Goal: Check status: Check status

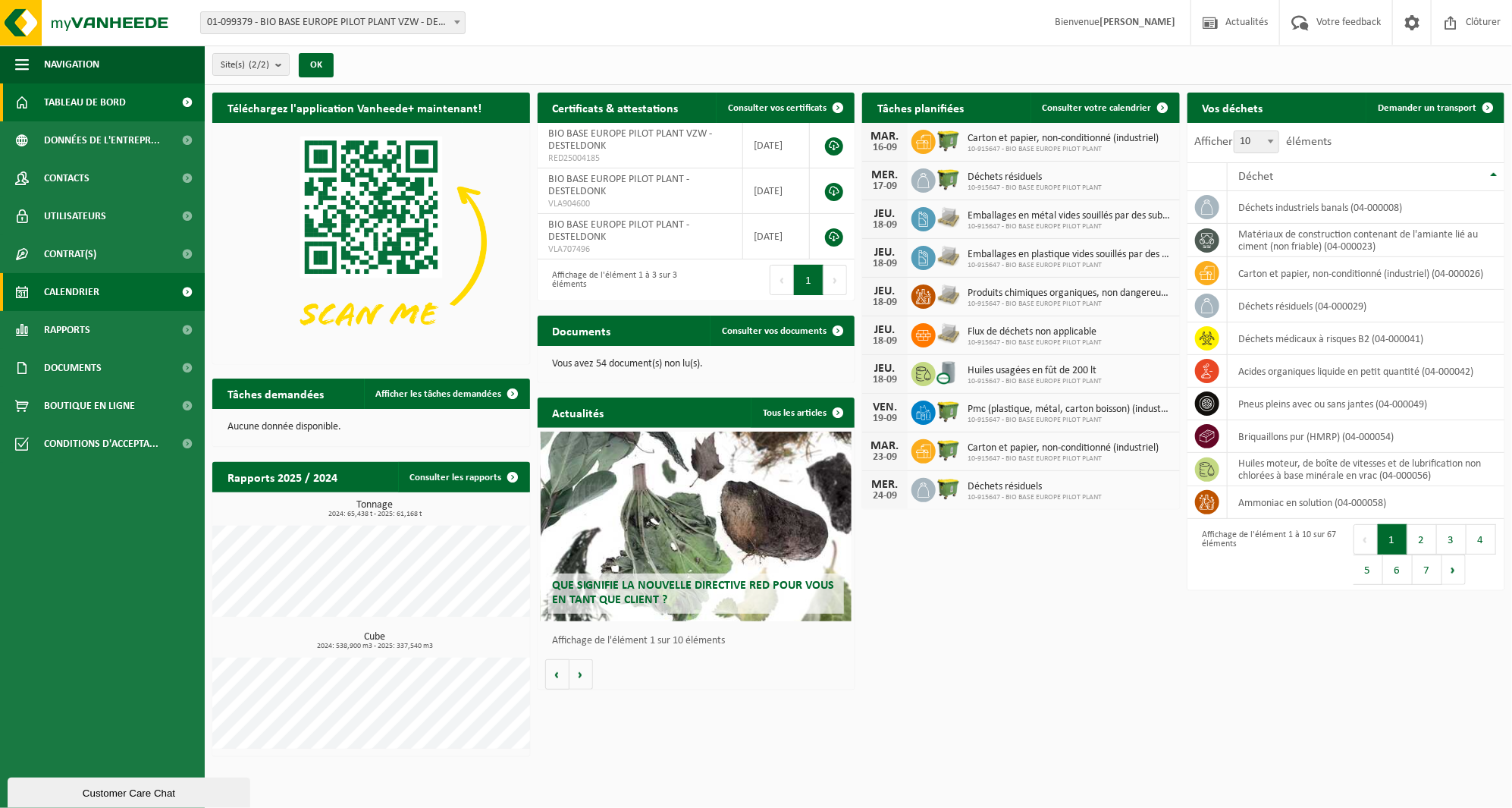
click at [94, 288] on span "Calendrier" at bounding box center [71, 292] width 55 height 38
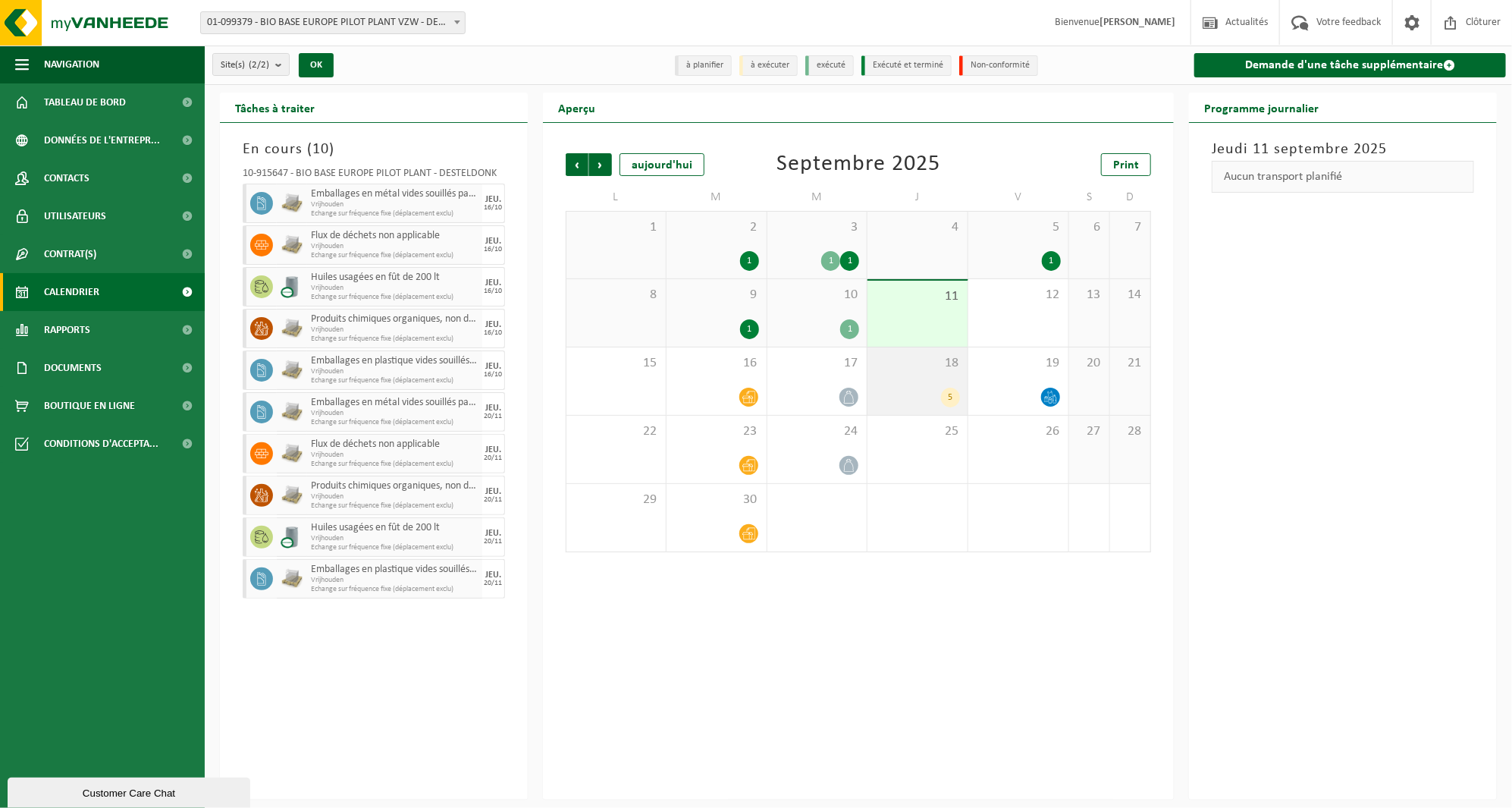
click at [890, 380] on div "18 5" at bounding box center [918, 381] width 100 height 67
click at [839, 383] on div "17" at bounding box center [818, 381] width 100 height 67
click at [946, 400] on div "5" at bounding box center [950, 398] width 19 height 20
click at [945, 670] on div "Précédent Suivant [DATE] [DATE] Print L M M J V S D 1 2 1 3 1 1 4 5 1 6 7 8 9 1…" at bounding box center [858, 460] width 631 height 676
